Goal: Use online tool/utility: Utilize a website feature to perform a specific function

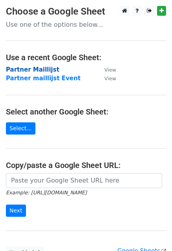
click at [22, 71] on strong "Partner Maillijst" at bounding box center [33, 69] width 54 height 7
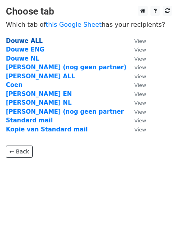
click at [27, 43] on strong "Douwe ALL" at bounding box center [24, 40] width 37 height 7
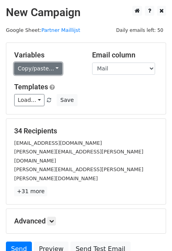
click at [48, 72] on link "Copy/paste..." at bounding box center [38, 69] width 48 height 12
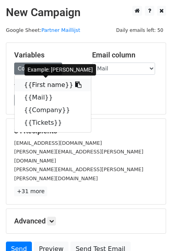
click at [50, 85] on link "{{First name}}" at bounding box center [53, 85] width 76 height 13
